Goal: Obtain resource: Download file/media

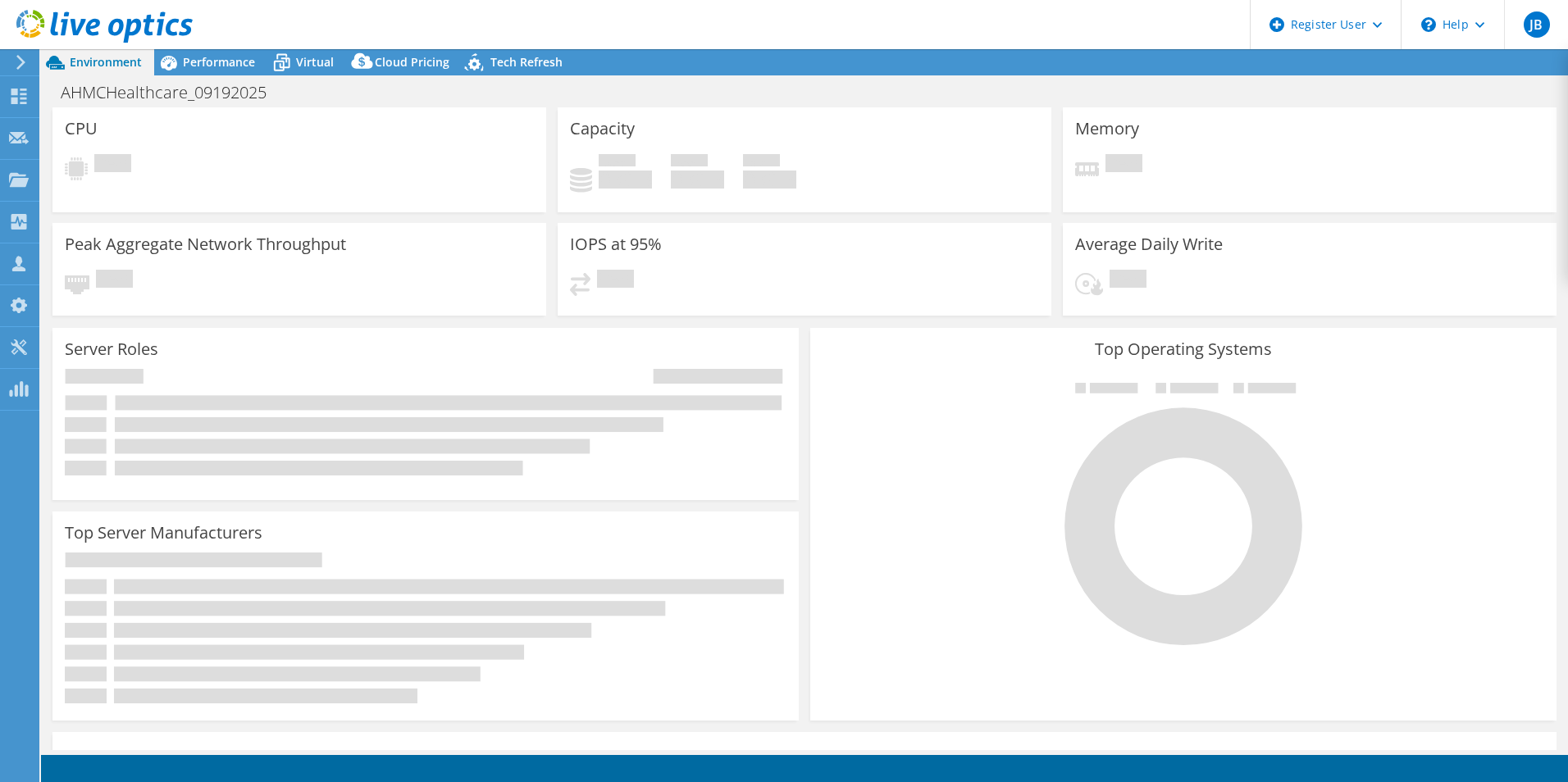
select select "USD"
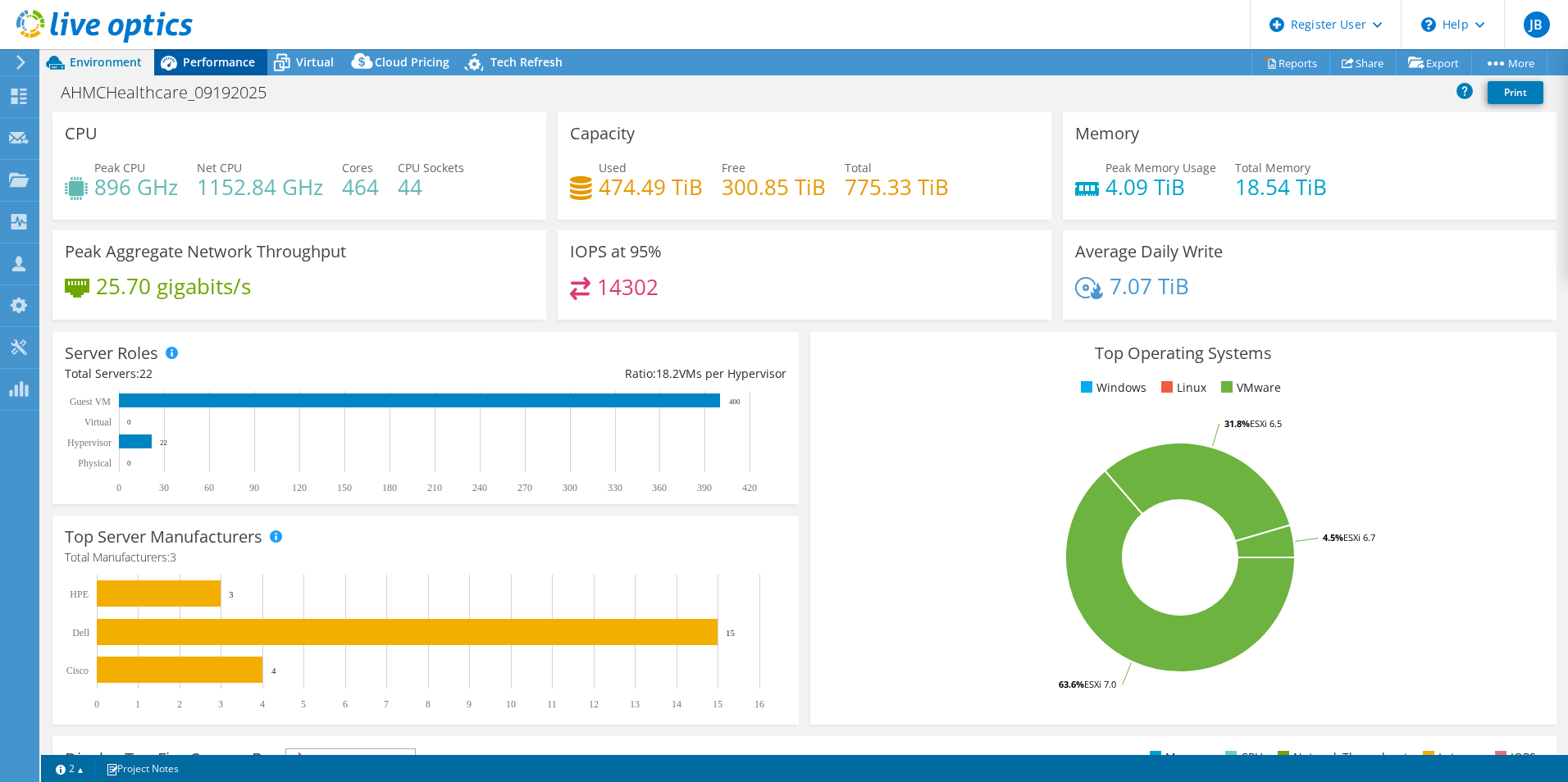
click at [233, 67] on span "Performance" at bounding box center [218, 62] width 72 height 16
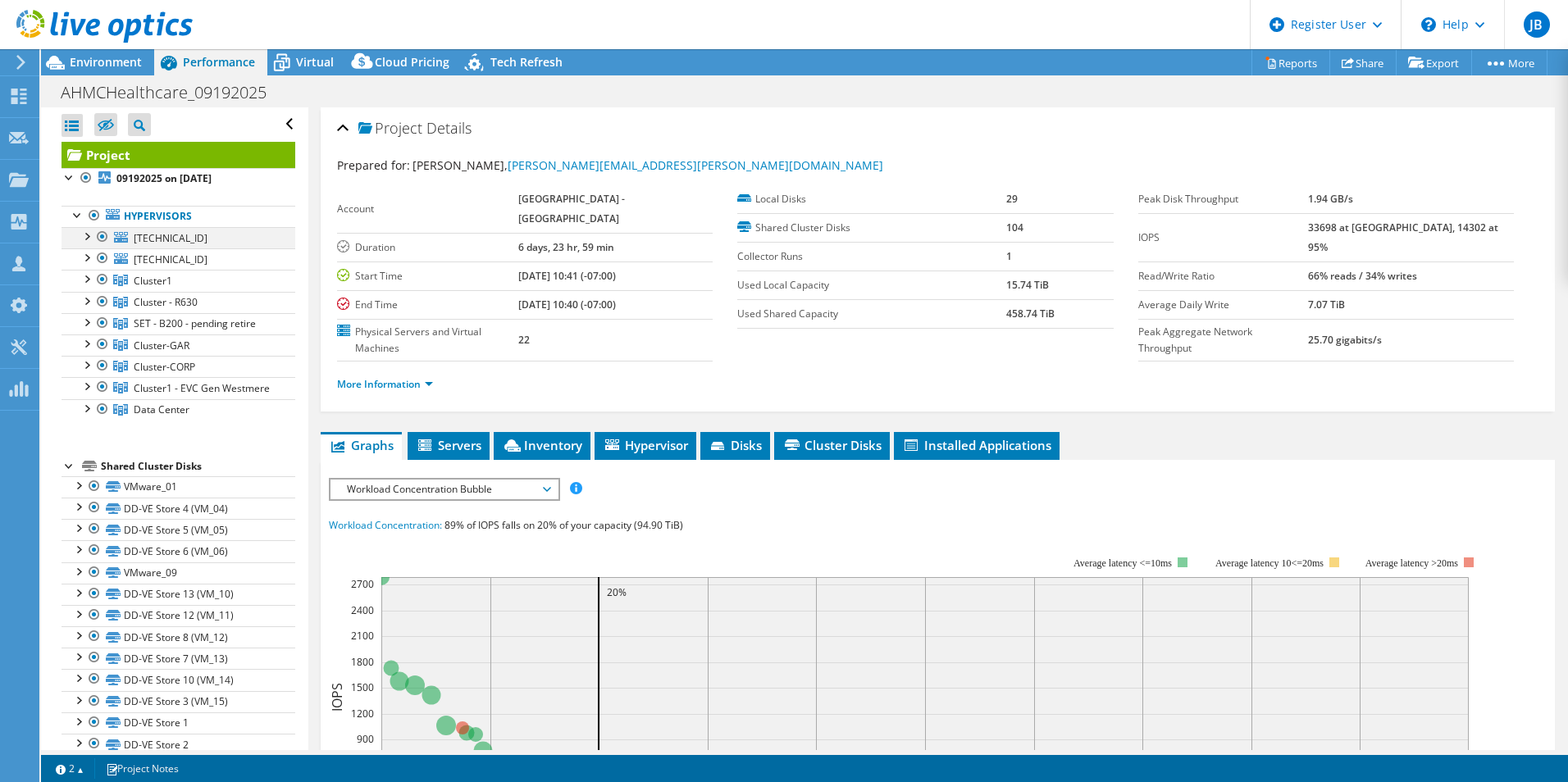
click at [92, 240] on div at bounding box center [87, 236] width 17 height 17
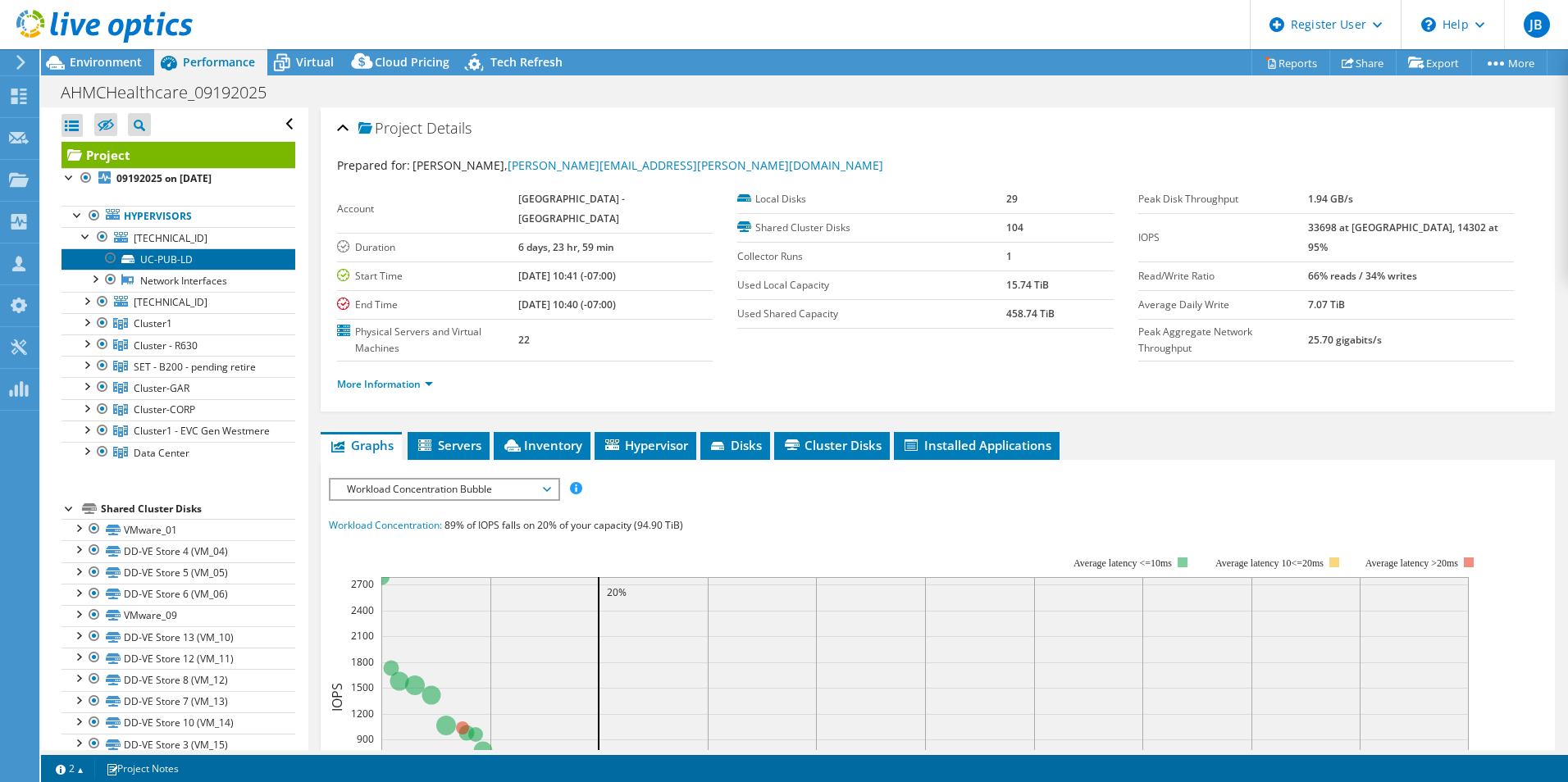
click at [168, 261] on link "UC-PUB-LD" at bounding box center [178, 259] width 234 height 21
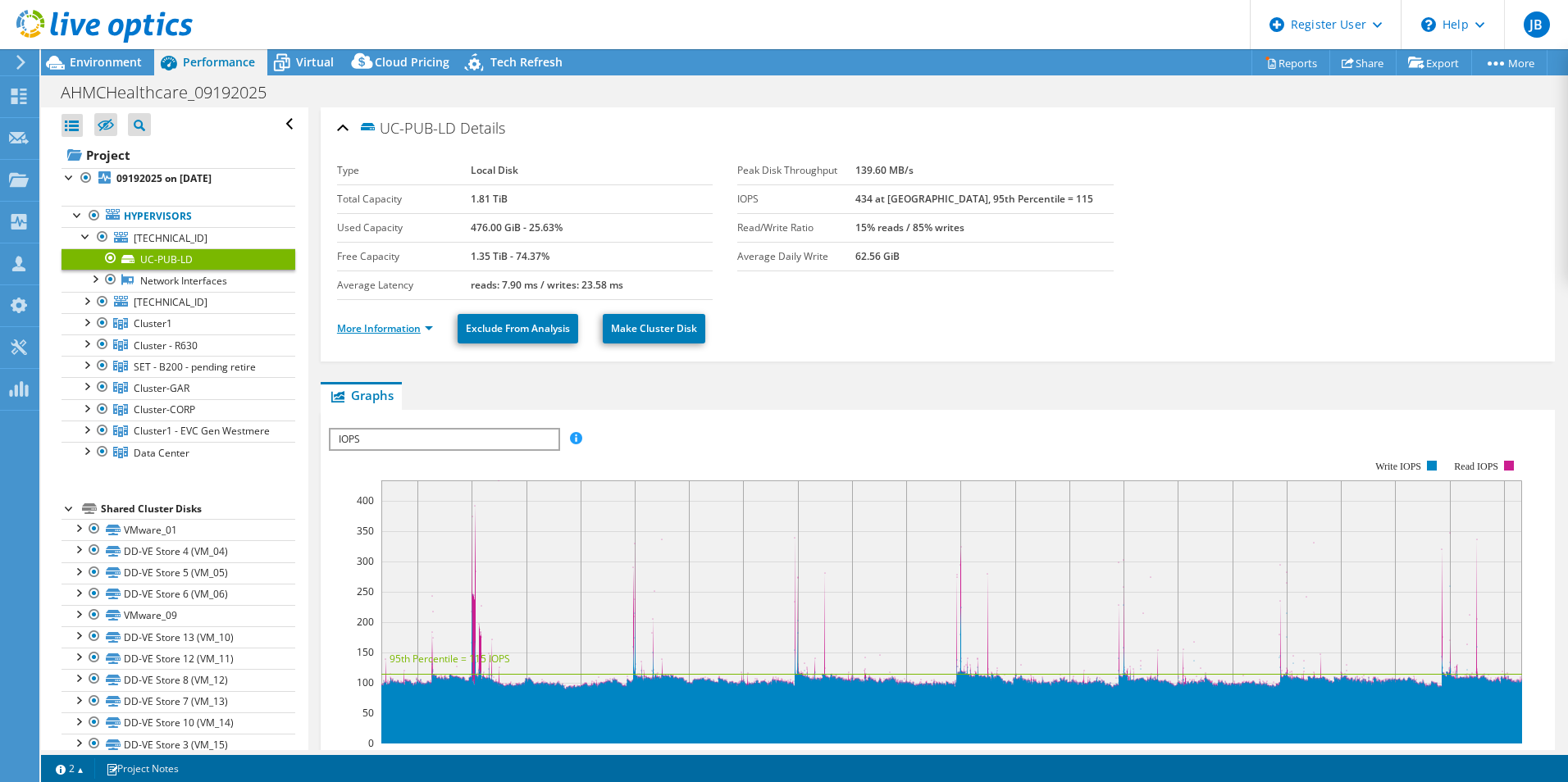
click at [387, 331] on link "More Information" at bounding box center [385, 328] width 96 height 14
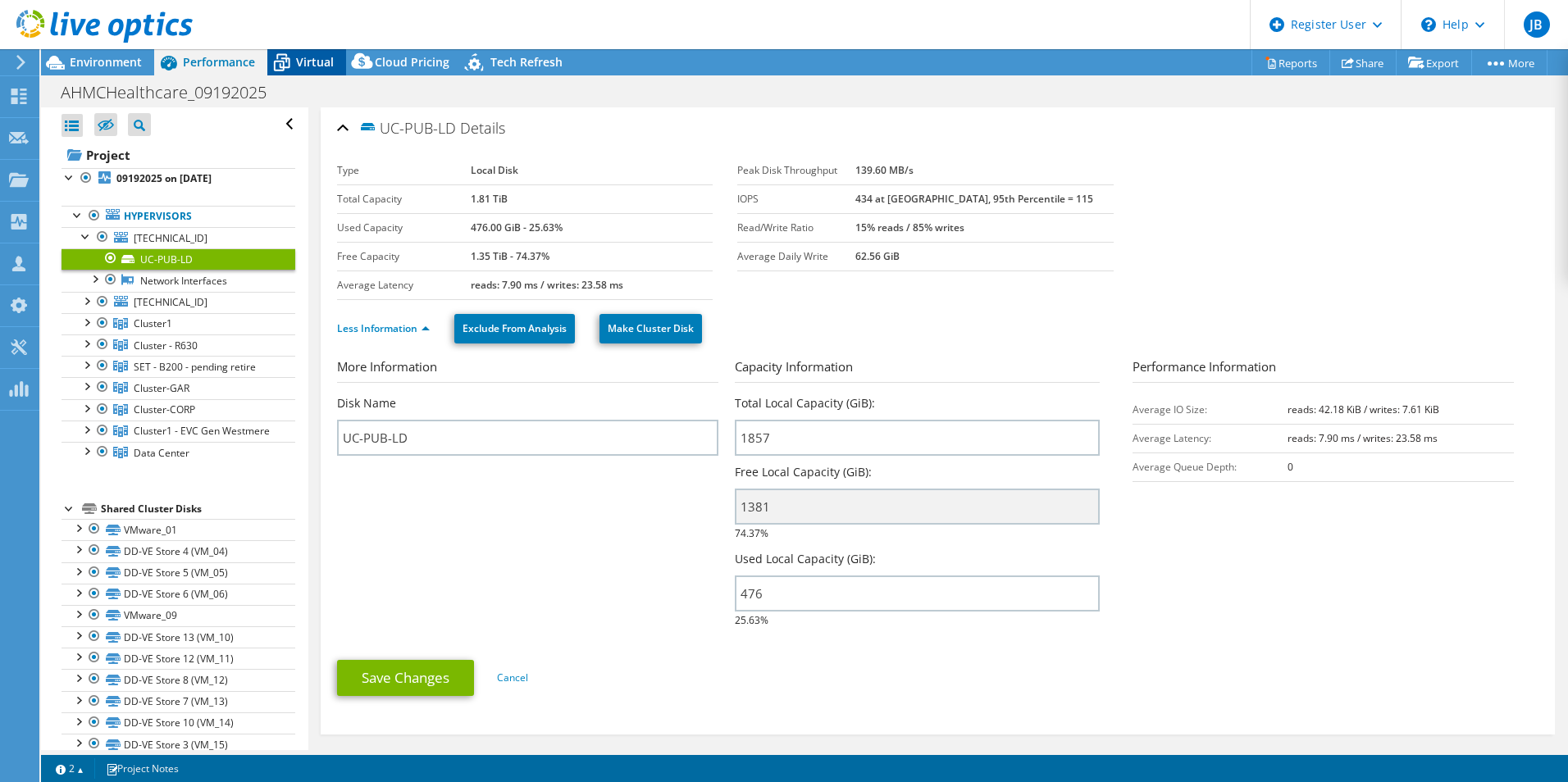
click at [295, 58] on icon at bounding box center [282, 62] width 29 height 29
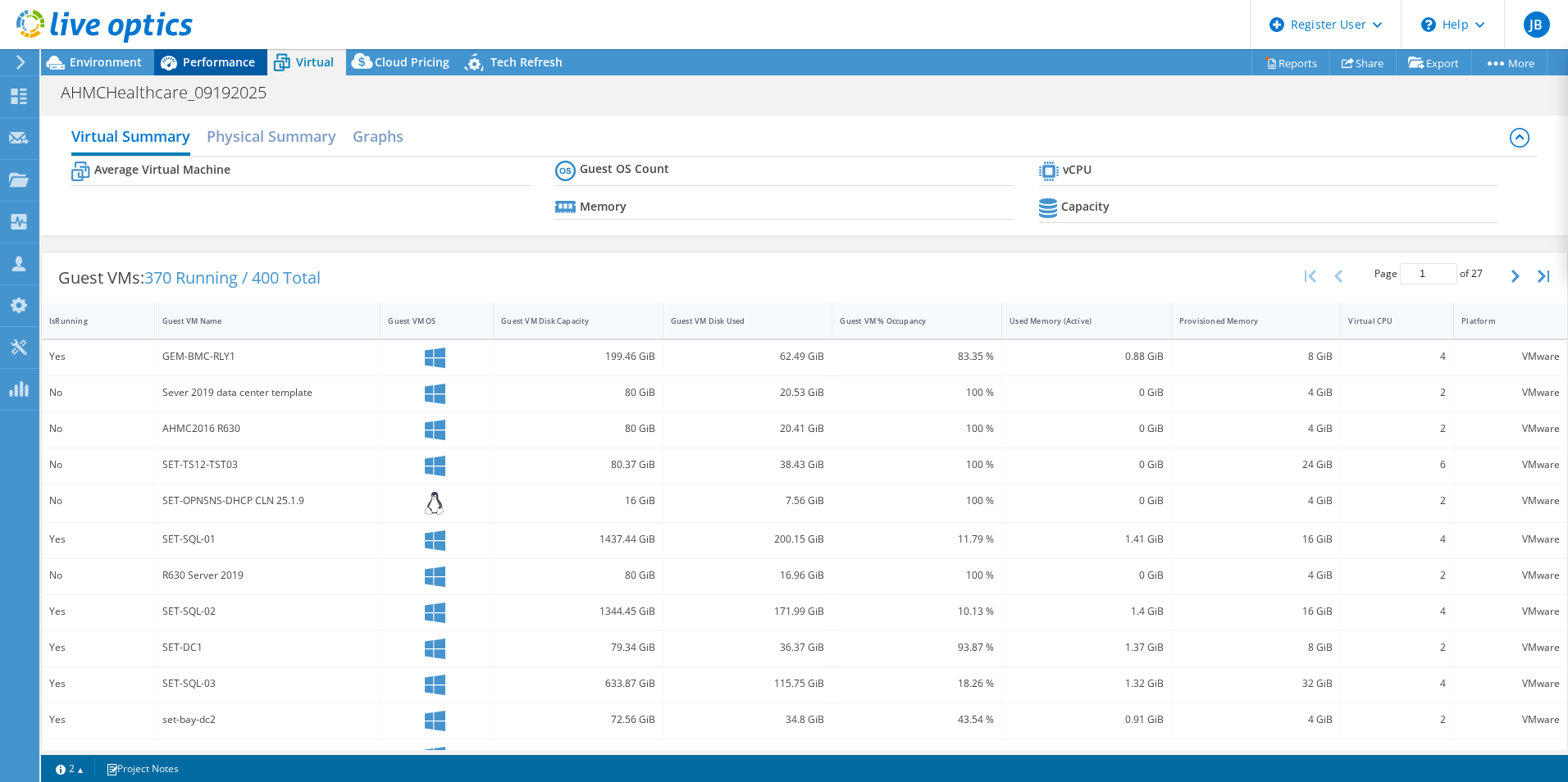
click at [213, 63] on span "Performance" at bounding box center [218, 62] width 72 height 16
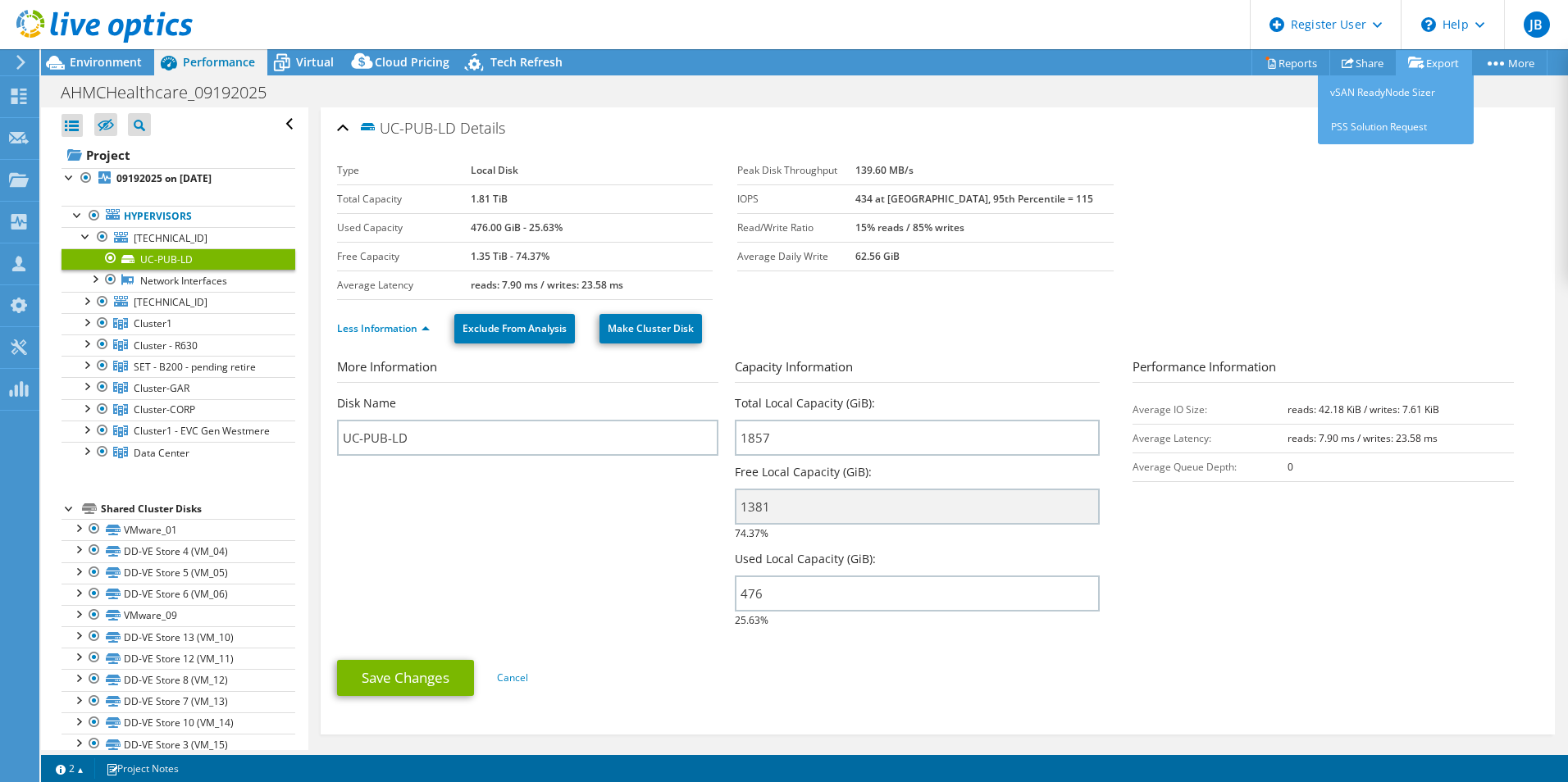
click at [1442, 70] on link "Export" at bounding box center [1435, 62] width 76 height 25
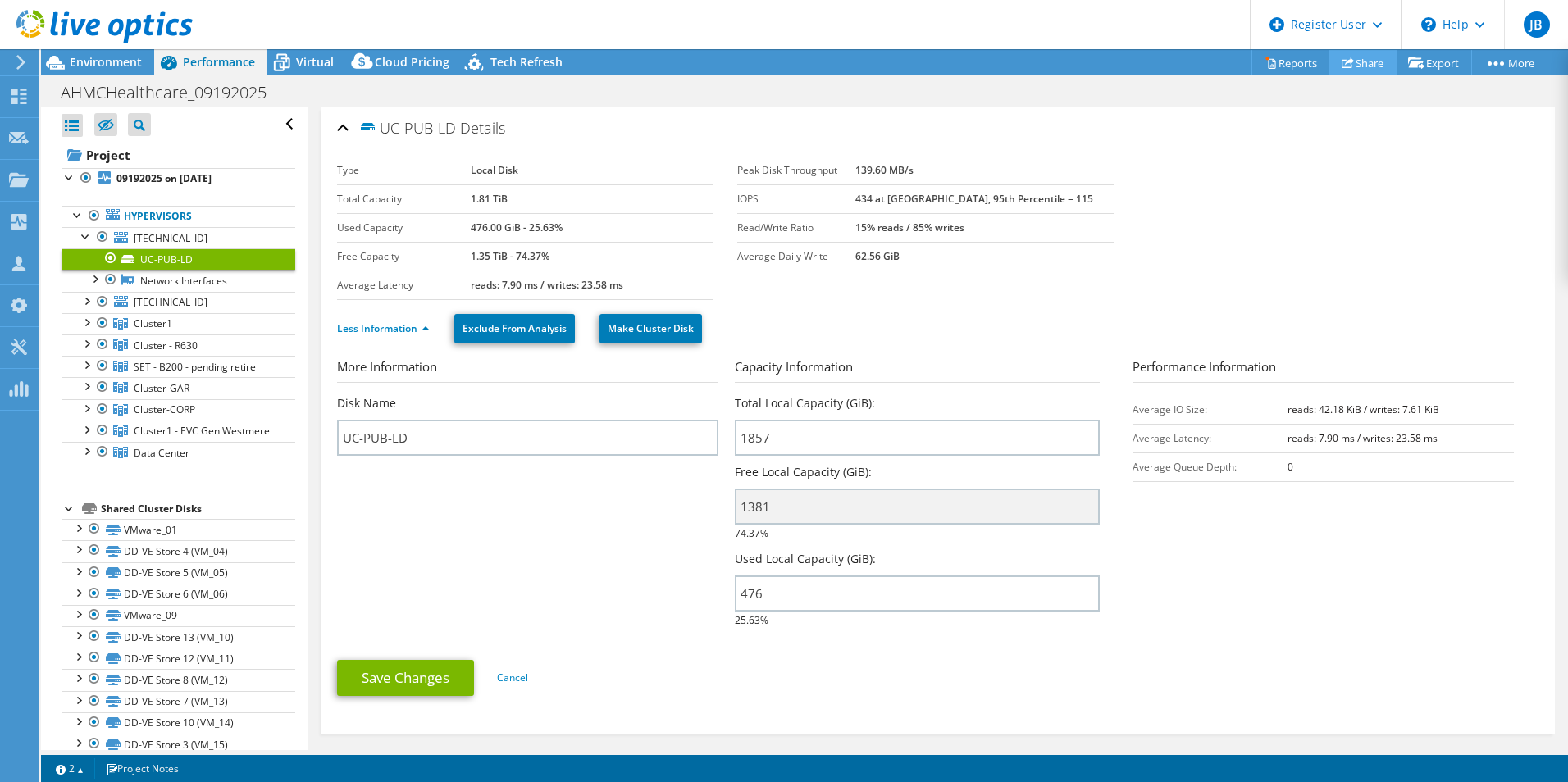
click at [1346, 58] on link "Share" at bounding box center [1363, 62] width 67 height 25
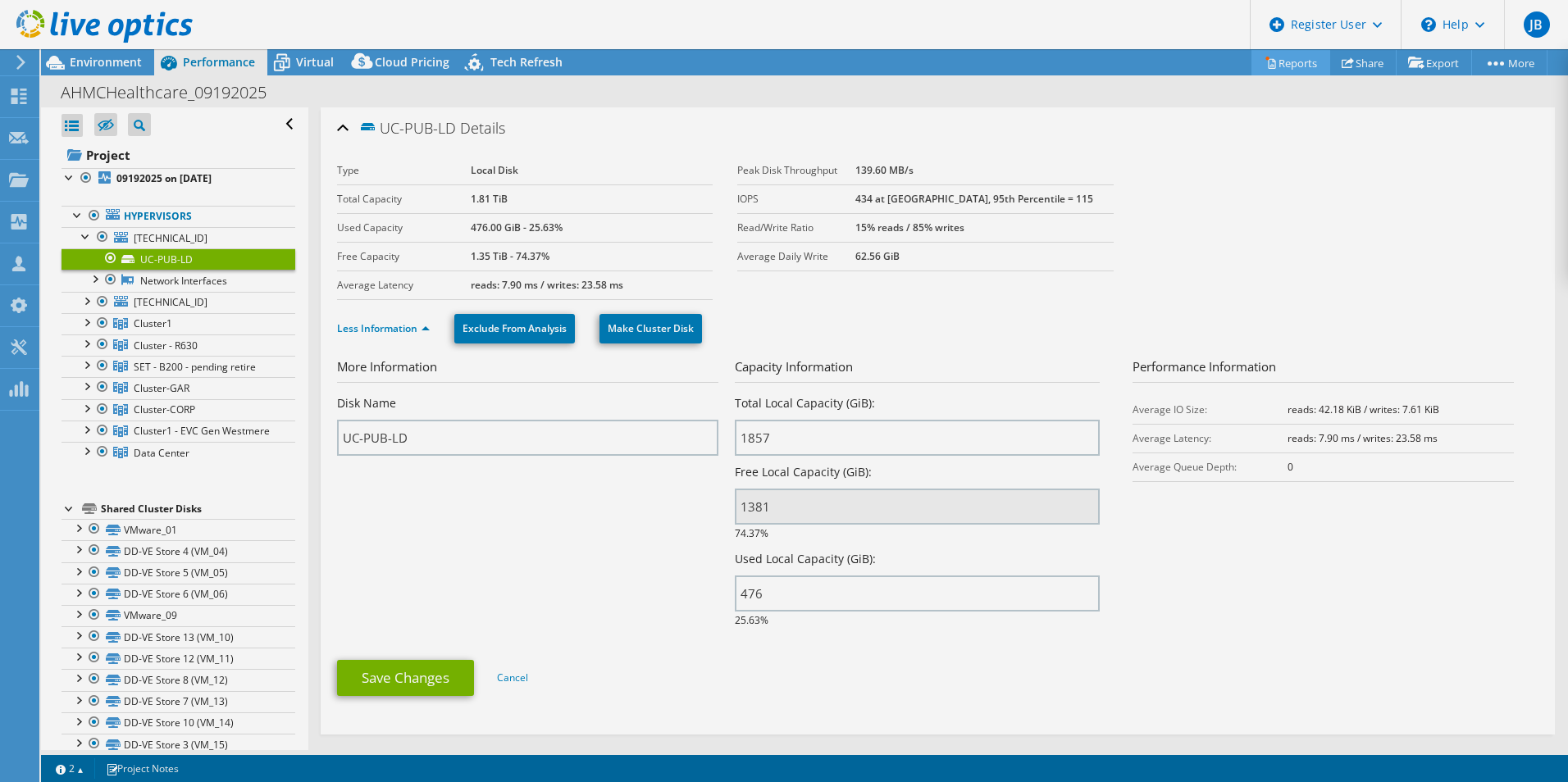
click at [1279, 63] on link "Reports" at bounding box center [1291, 62] width 78 height 25
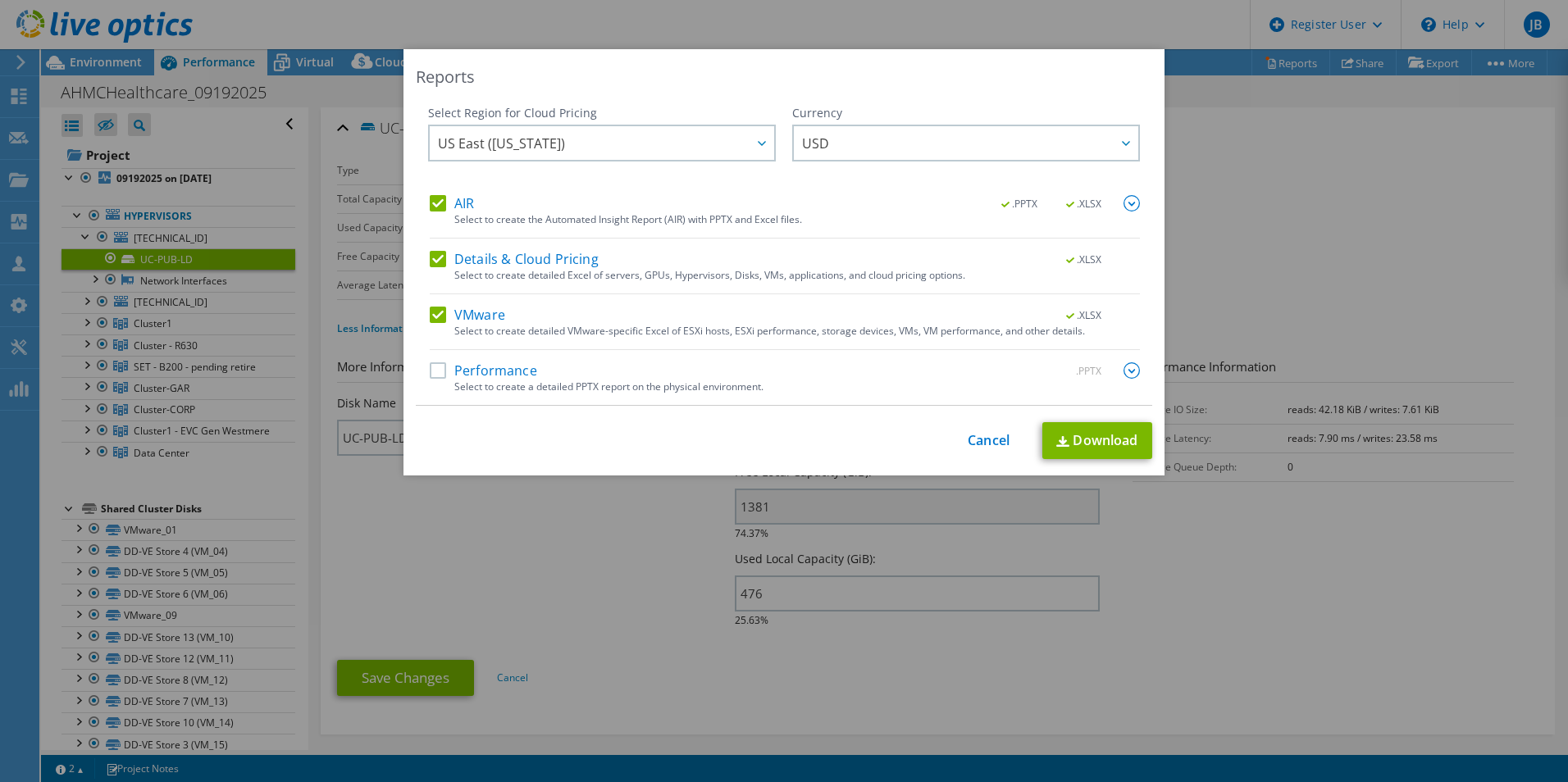
click at [517, 372] on label "Performance" at bounding box center [483, 371] width 107 height 17
click at [0, 0] on input "Performance" at bounding box center [0, 0] width 0 height 0
click at [471, 377] on label "Performance" at bounding box center [483, 371] width 107 height 17
click at [0, 0] on input "Performance" at bounding box center [0, 0] width 0 height 0
click at [436, 207] on label "AIR" at bounding box center [452, 203] width 45 height 17
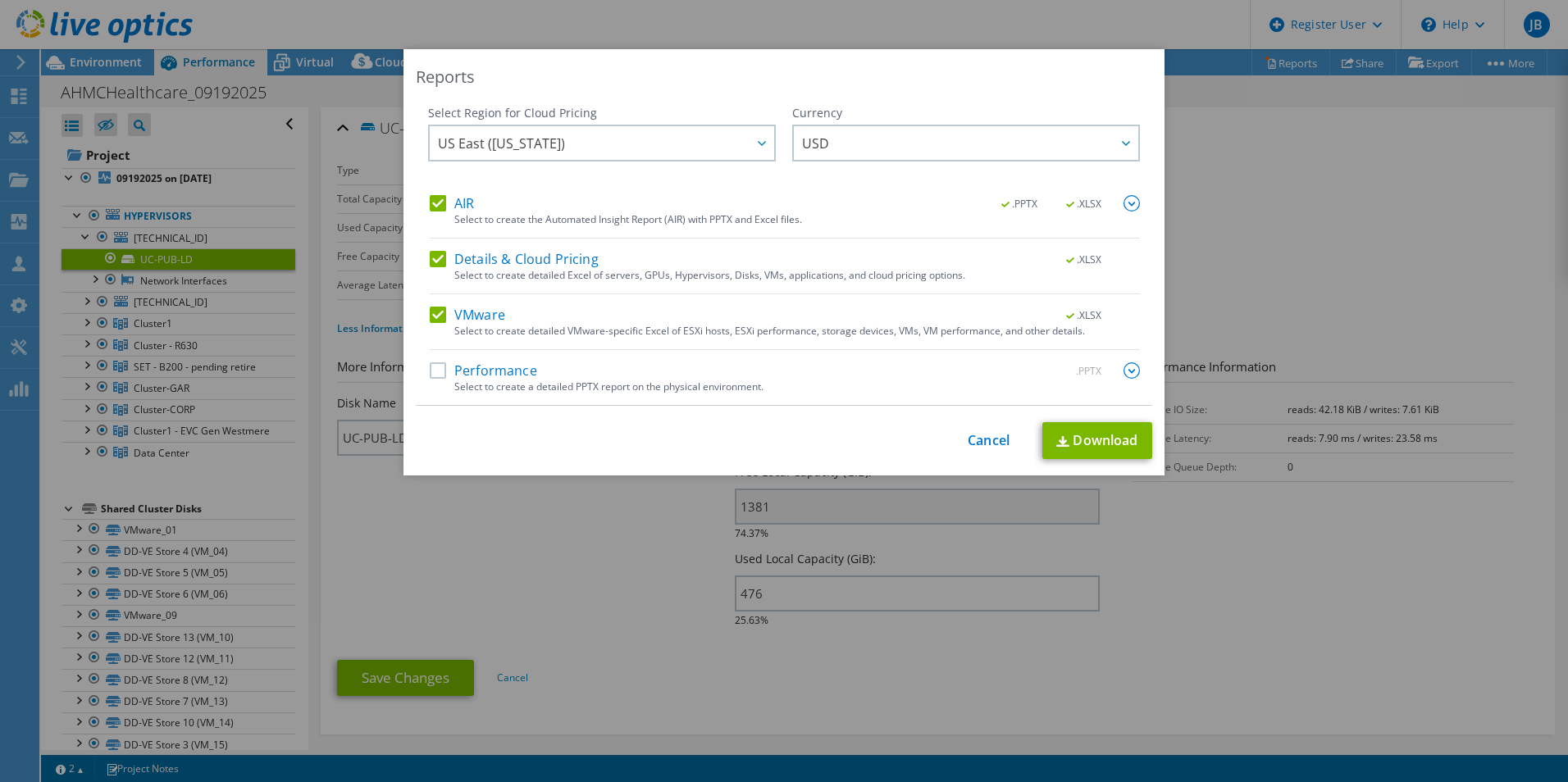
click at [0, 0] on input "AIR" at bounding box center [0, 0] width 0 height 0
click at [436, 207] on label "AIR" at bounding box center [452, 203] width 45 height 17
click at [0, 0] on input "AIR" at bounding box center [0, 0] width 0 height 0
click at [1106, 444] on link "Download" at bounding box center [1097, 441] width 110 height 37
click at [986, 443] on link "Cancel" at bounding box center [988, 441] width 42 height 16
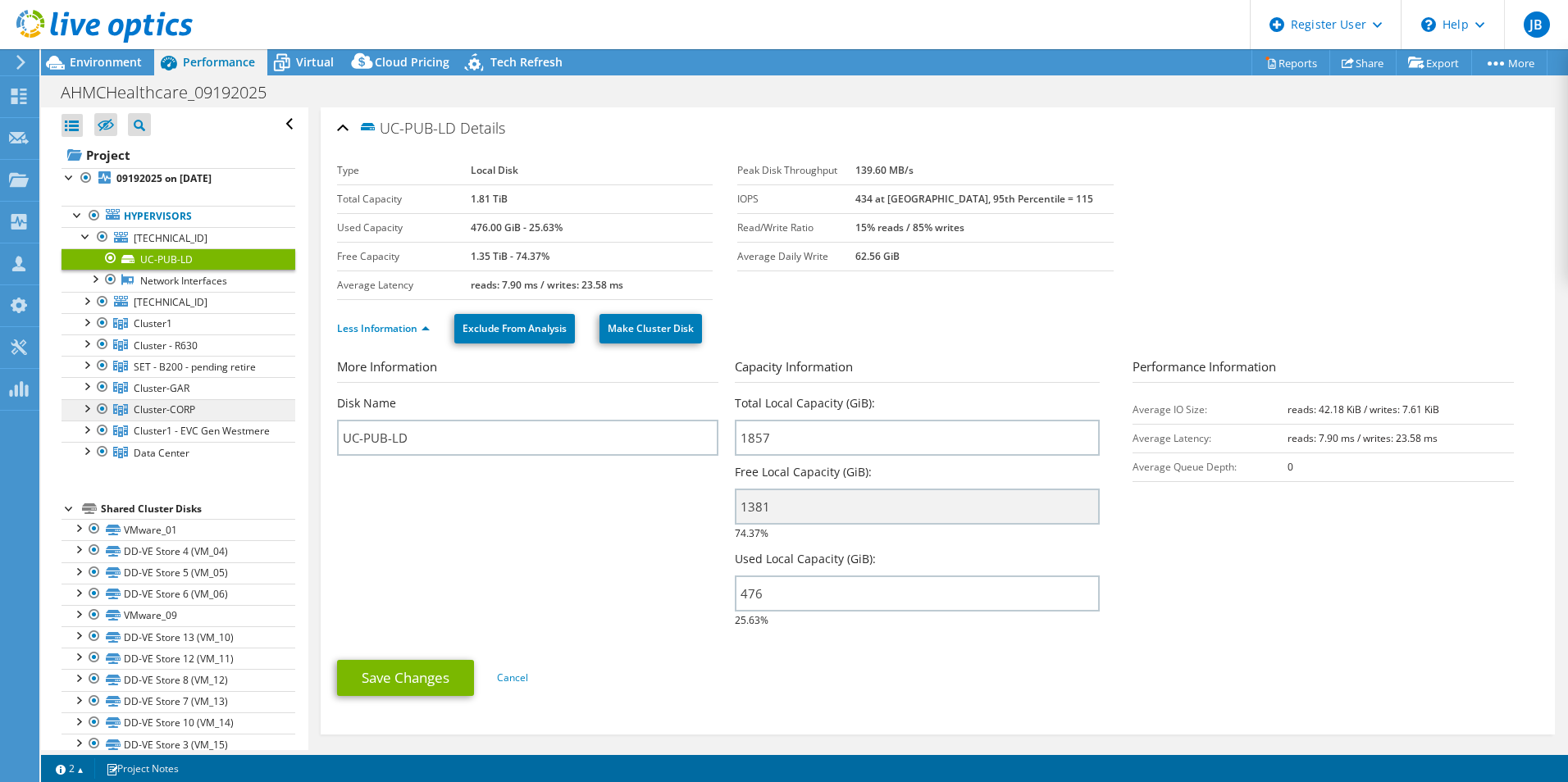
click at [150, 410] on span "Cluster-CORP" at bounding box center [164, 409] width 62 height 14
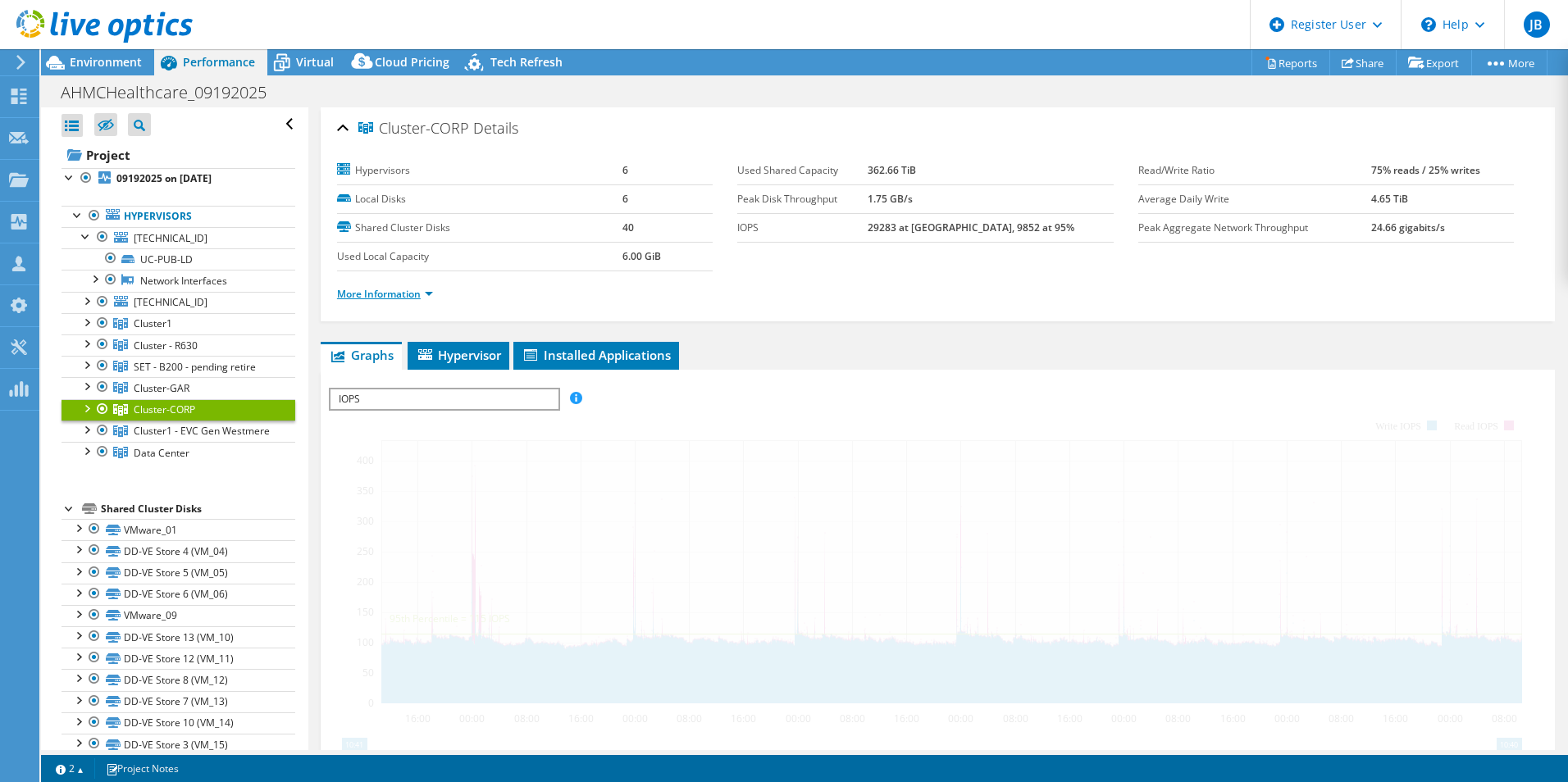
click at [394, 295] on link "More Information" at bounding box center [385, 294] width 96 height 14
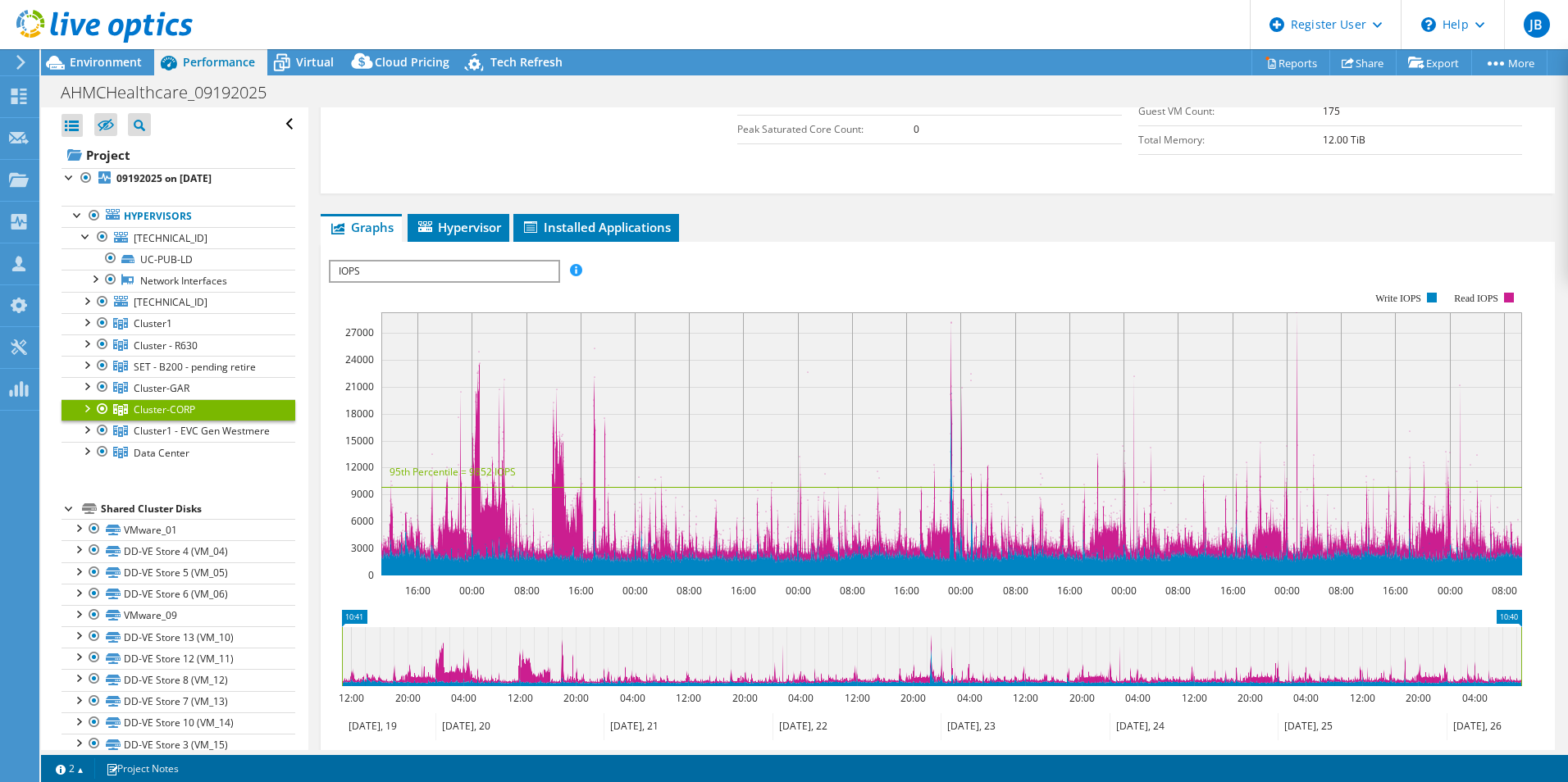
scroll to position [272, 0]
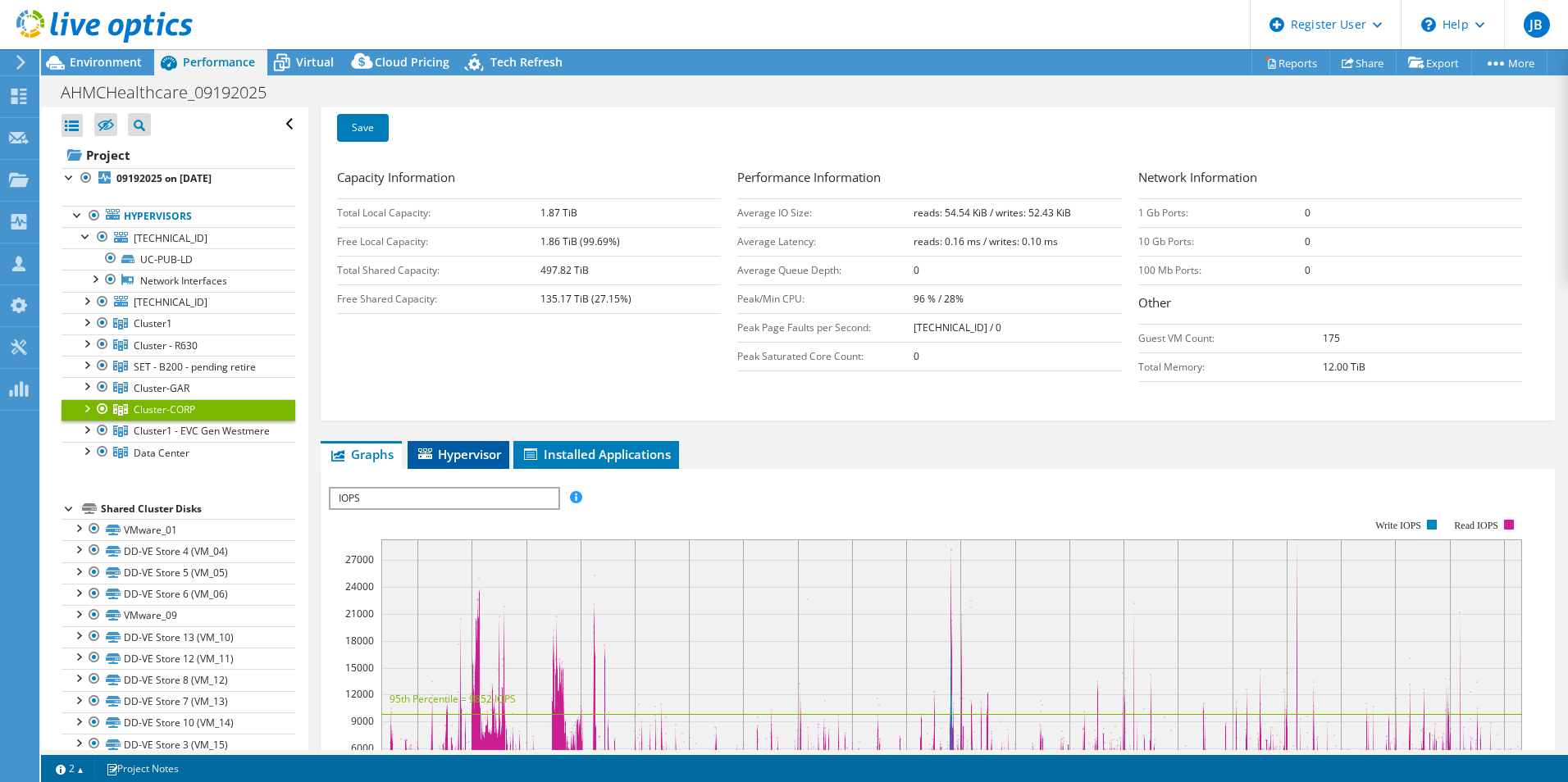
click at [433, 456] on icon at bounding box center [425, 453] width 14 height 10
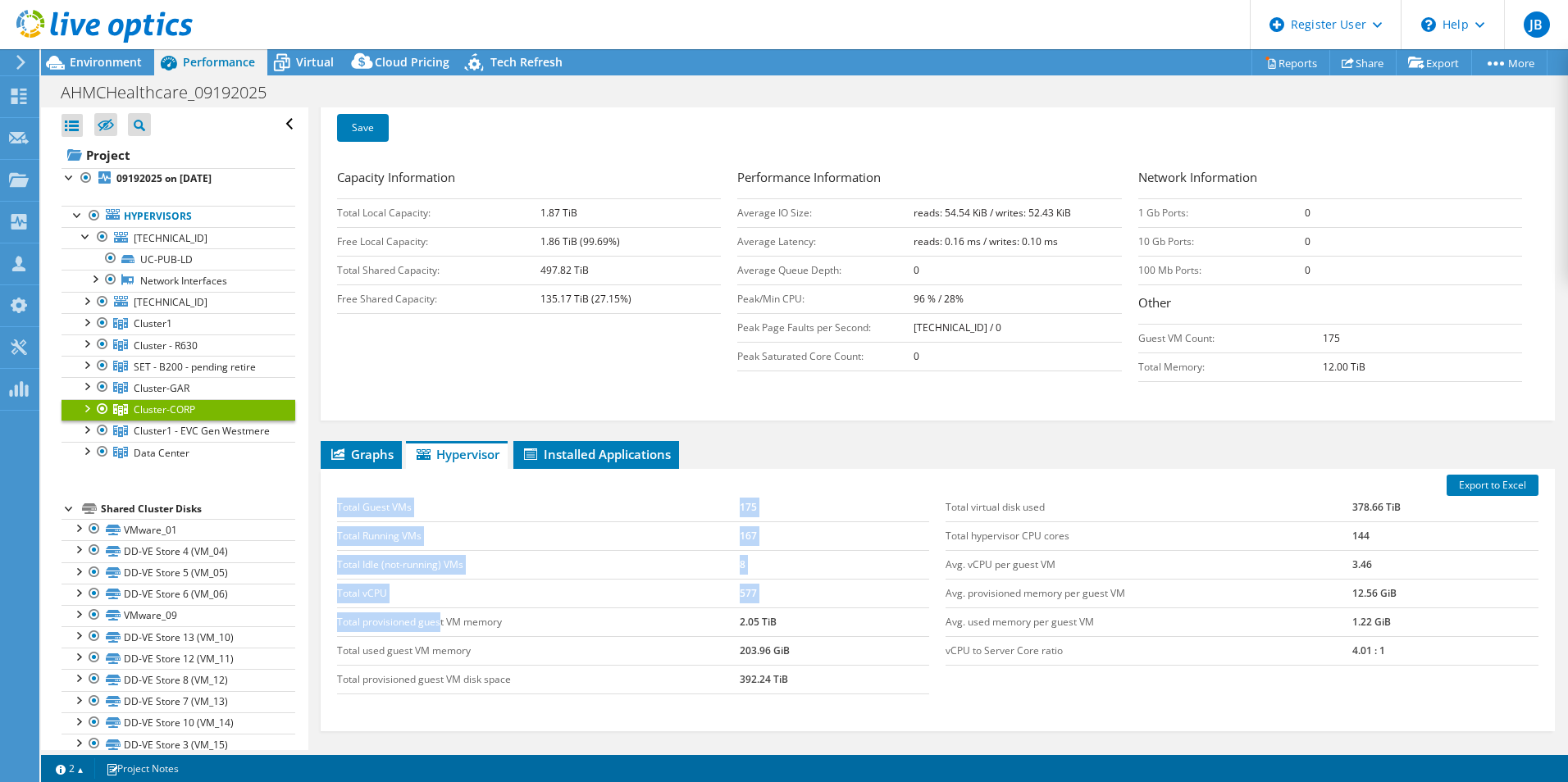
drag, startPoint x: 331, startPoint y: 615, endPoint x: 444, endPoint y: 614, distance: 113.0
click at [440, 614] on div "Total Guest VMs 175 Total Running VMs 167 Total Idle (not-running) VMs 8 Total …" at bounding box center [634, 594] width 610 height 234
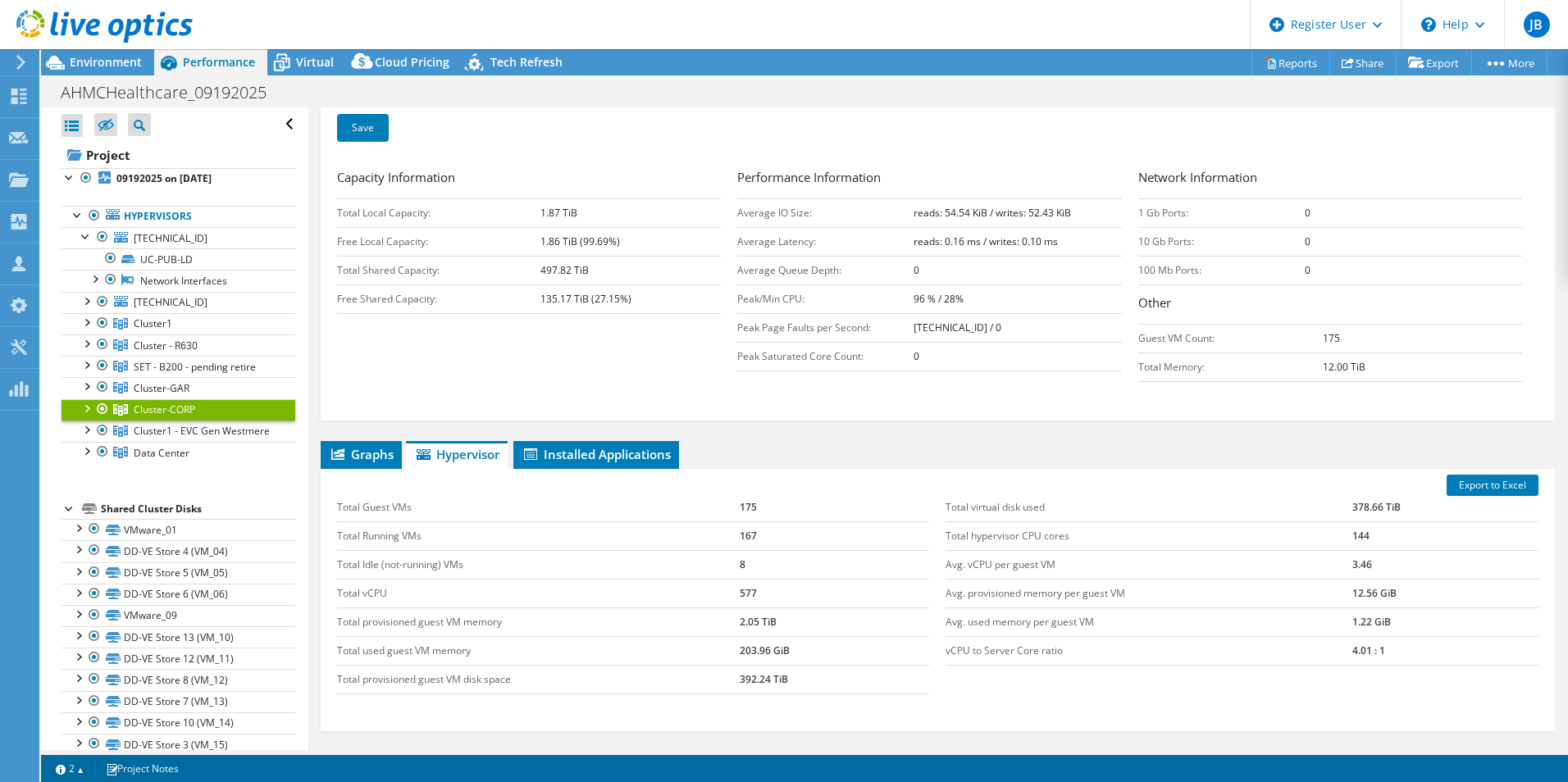
drag, startPoint x: 444, startPoint y: 614, endPoint x: 528, endPoint y: 623, distance: 84.5
click at [528, 623] on td "Total provisioned guest VM memory" at bounding box center [539, 622] width 403 height 29
drag, startPoint x: 508, startPoint y: 625, endPoint x: 337, endPoint y: 622, distance: 171.0
click at [337, 622] on td "Total provisioned guest VM memory" at bounding box center [539, 622] width 403 height 29
copy td "Total provisioned guest VM memory"
